Goal: Task Accomplishment & Management: Manage account settings

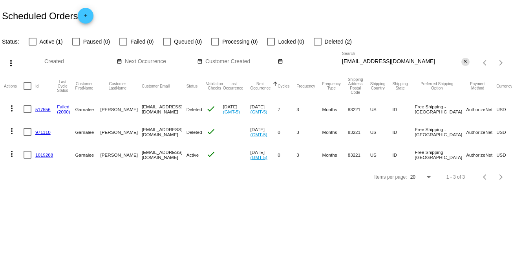
click at [465, 61] on mat-icon "close" at bounding box center [465, 62] width 5 height 6
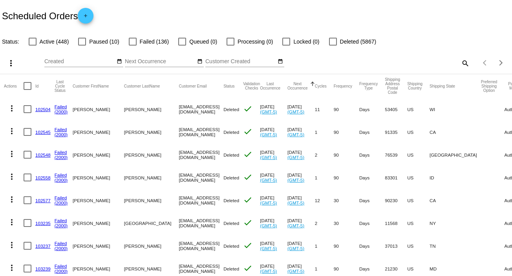
click at [460, 62] on mat-icon "search" at bounding box center [464, 63] width 9 height 12
click at [460, 62] on input "Search" at bounding box center [406, 62] width 128 height 6
paste input "[PERSON_NAME][EMAIL_ADDRESS][DOMAIN_NAME]"
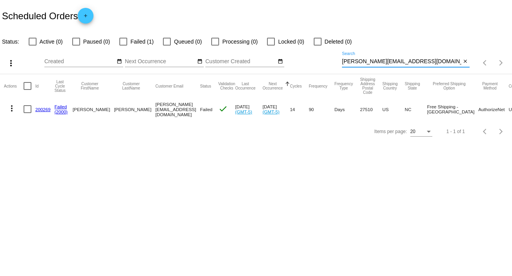
type input "[PERSON_NAME][EMAIL_ADDRESS][DOMAIN_NAME]"
click at [11, 110] on mat-icon "more_vert" at bounding box center [11, 108] width 9 height 9
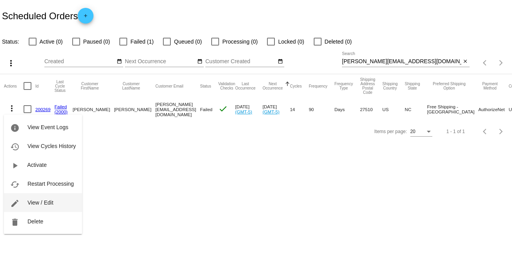
click at [61, 205] on button "edit View / Edit" at bounding box center [43, 202] width 78 height 19
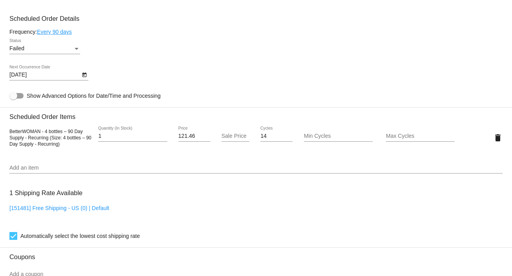
scroll to position [440, 0]
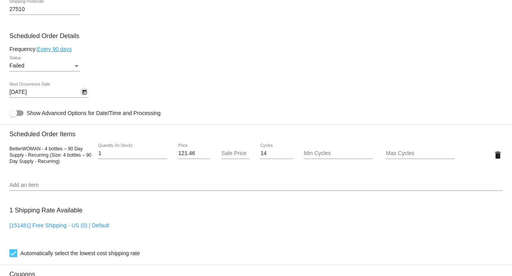
click at [83, 92] on icon "Open calendar" at bounding box center [84, 92] width 4 height 5
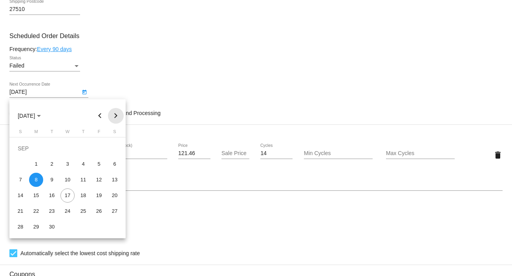
click at [116, 112] on button "Next month" at bounding box center [116, 116] width 16 height 16
click at [37, 196] on div "15" at bounding box center [36, 196] width 14 height 14
type input "[DATE]"
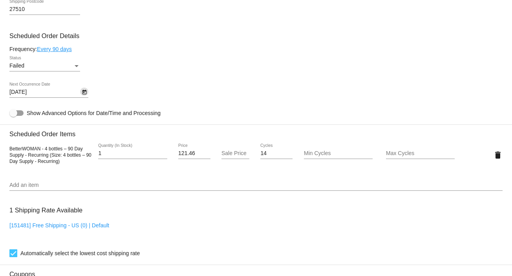
click at [77, 67] on div "Status" at bounding box center [76, 66] width 7 height 6
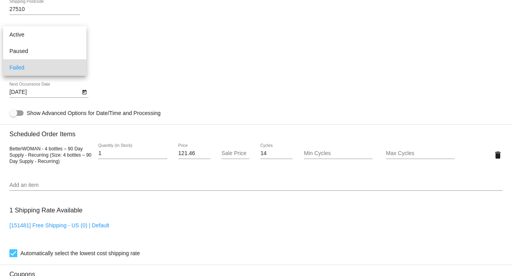
click at [258, 58] on div at bounding box center [256, 138] width 512 height 276
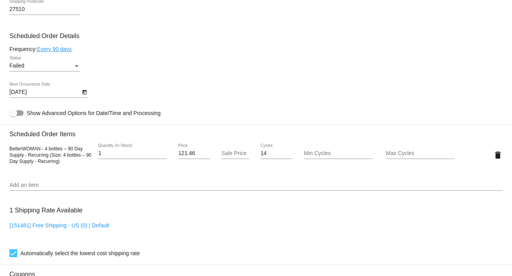
click at [77, 66] on div "Status" at bounding box center [76, 66] width 7 height 6
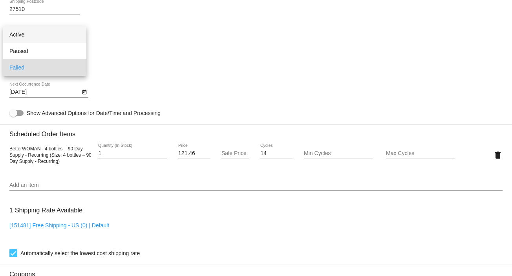
click at [74, 39] on span "Active" at bounding box center [44, 34] width 71 height 16
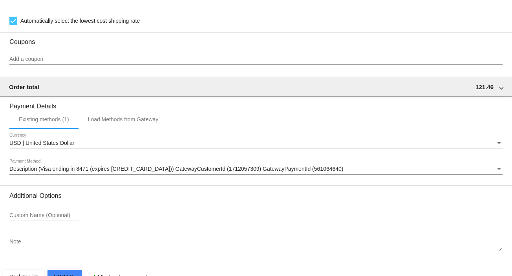
scroll to position [695, 0]
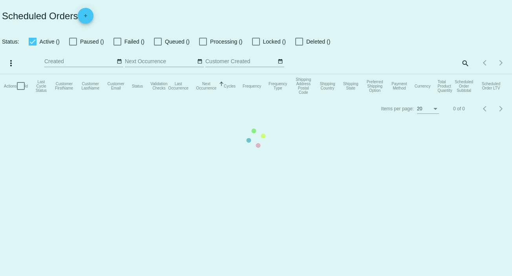
checkbox input "false"
